Goal: Transaction & Acquisition: Purchase product/service

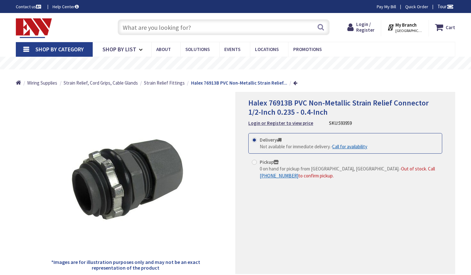
type input "[STREET_ADDRESS][PERSON_NAME]"
click at [206, 26] on input "text" at bounding box center [224, 27] width 212 height 16
type input "@"
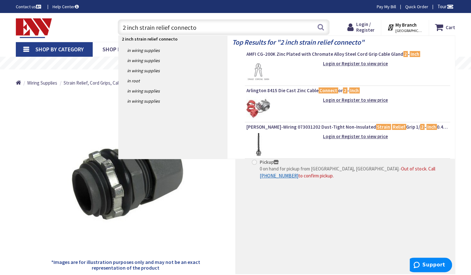
type input "2 inch strain relief connector"
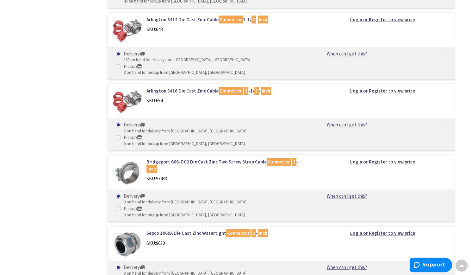
scroll to position [1605, 0]
